Goal: Transaction & Acquisition: Book appointment/travel/reservation

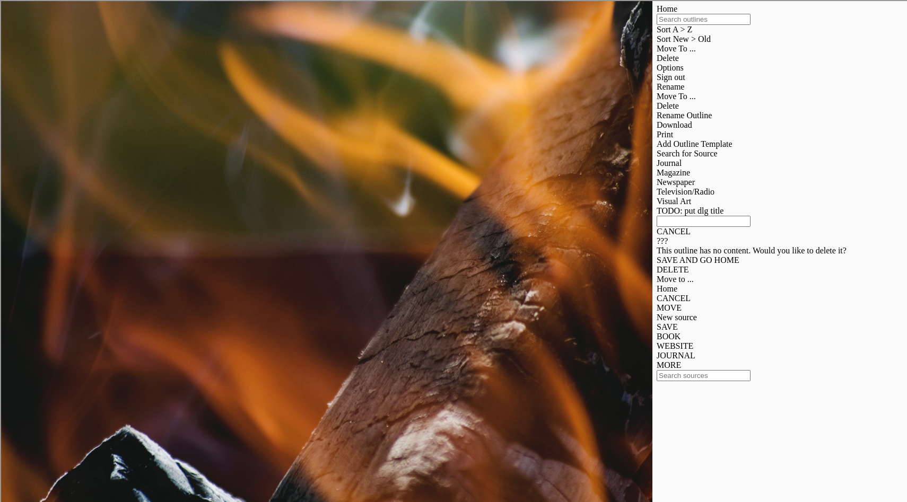
scroll to position [0, 1]
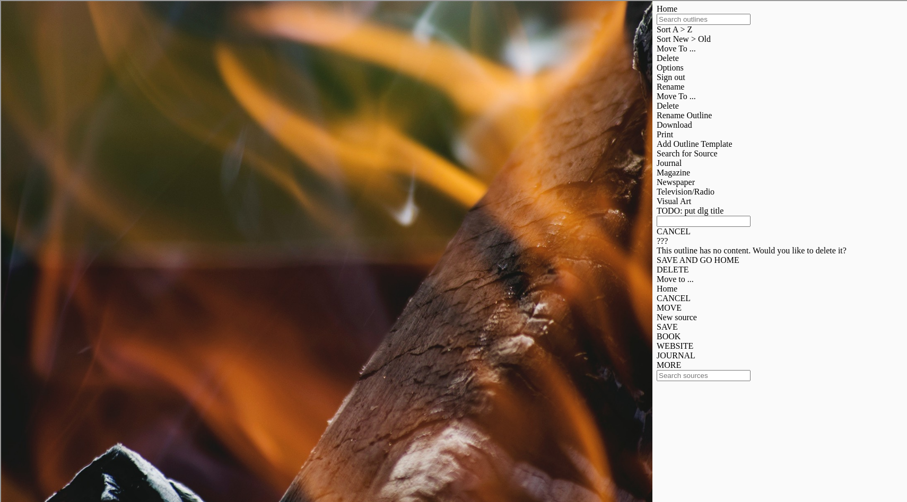
drag, startPoint x: 632, startPoint y: 111, endPoint x: 652, endPoint y: 168, distance: 60.5
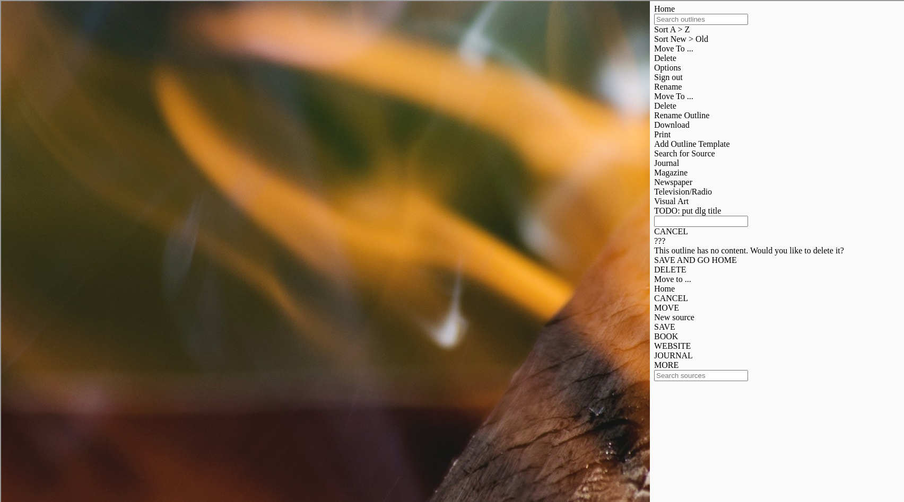
select select "? undefined:undefined ?"
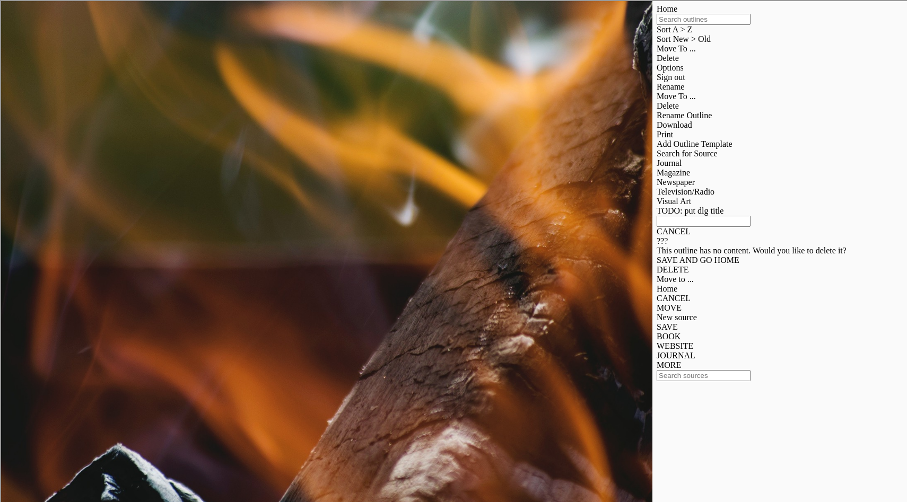
drag, startPoint x: 631, startPoint y: 104, endPoint x: 597, endPoint y: 291, distance: 189.6
